Goal: Transaction & Acquisition: Book appointment/travel/reservation

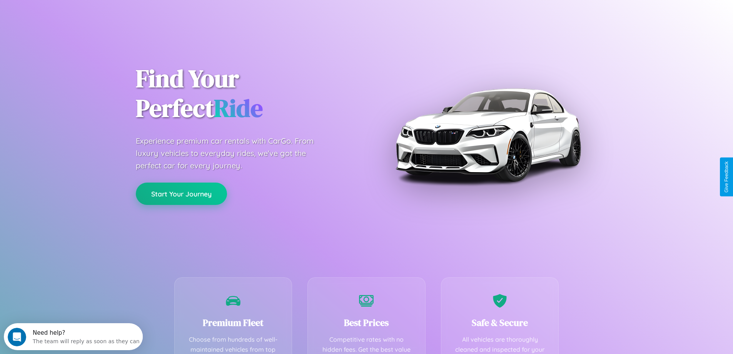
click at [181, 193] on button "Start Your Journey" at bounding box center [181, 193] width 91 height 22
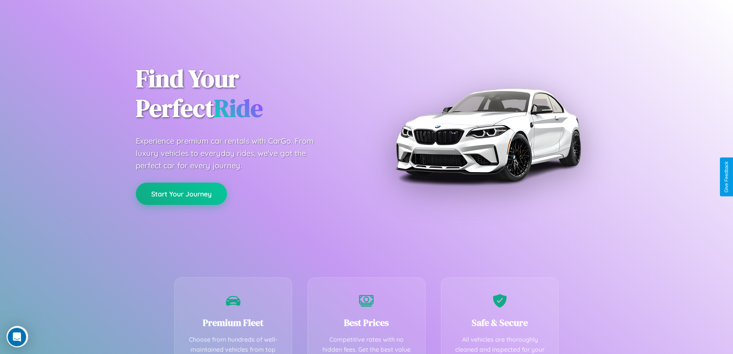
click at [181, 193] on button "Start Your Journey" at bounding box center [181, 193] width 91 height 22
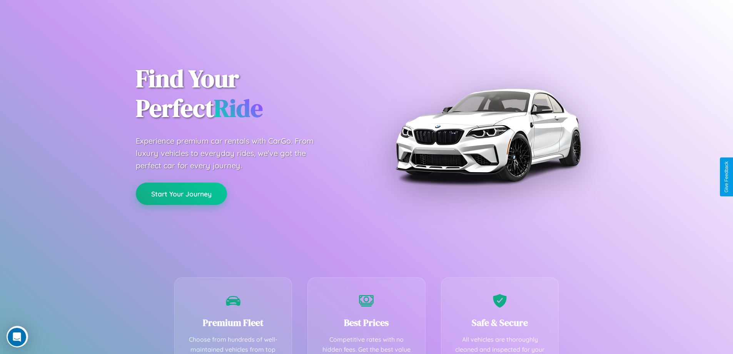
click at [181, 193] on button "Start Your Journey" at bounding box center [181, 193] width 91 height 22
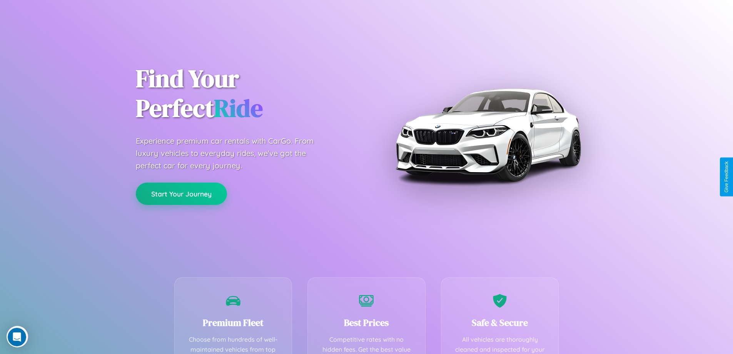
click at [181, 193] on button "Start Your Journey" at bounding box center [181, 193] width 91 height 22
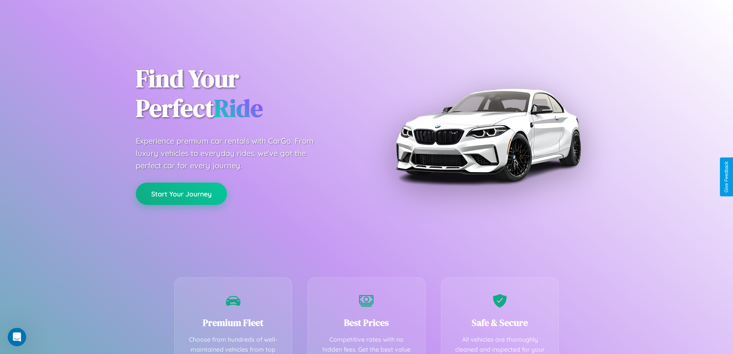
click at [181, 193] on button "Start Your Journey" at bounding box center [181, 193] width 91 height 22
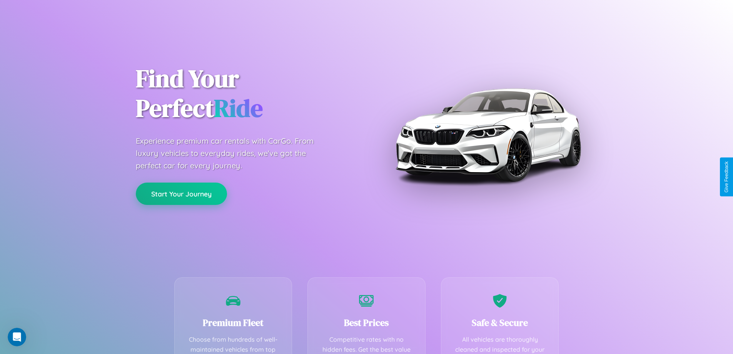
click at [181, 193] on button "Start Your Journey" at bounding box center [181, 193] width 91 height 22
